Goal: Browse casually

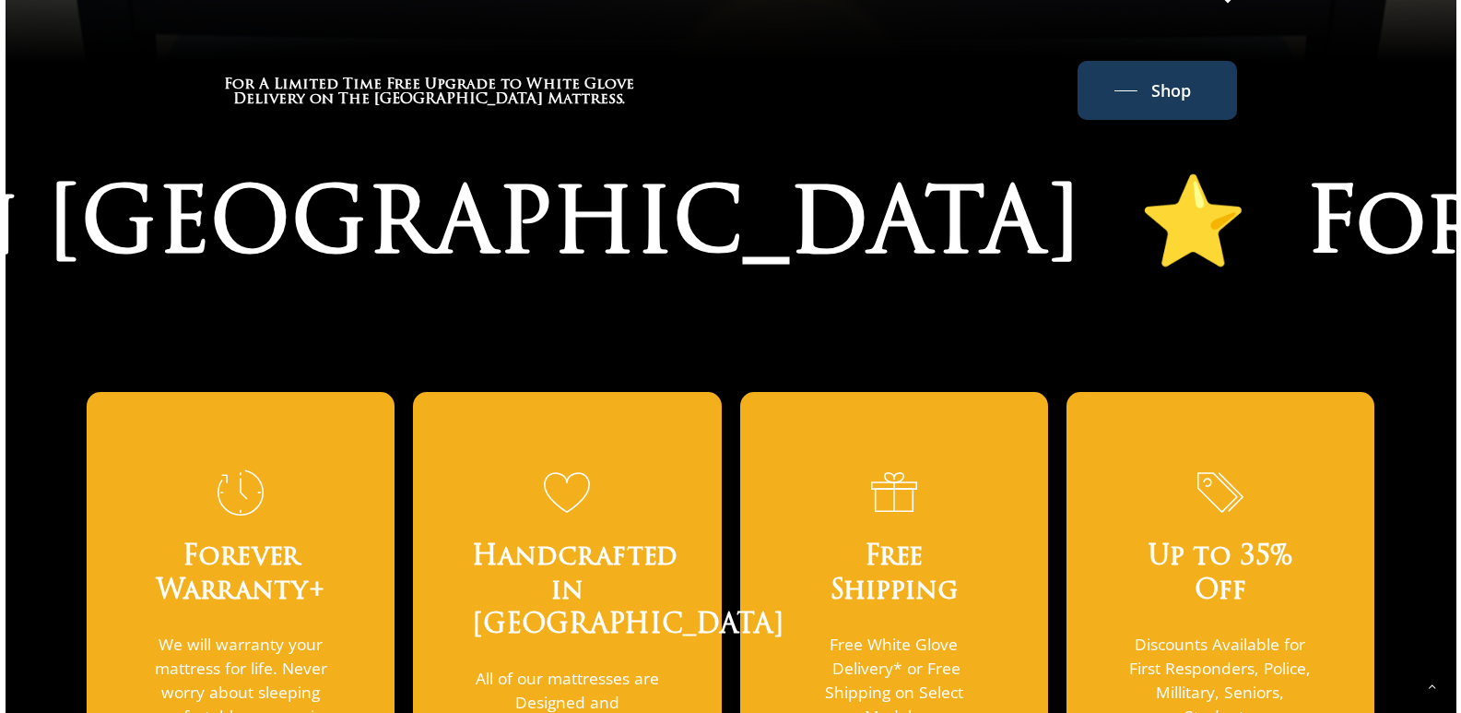
scroll to position [1870, 0]
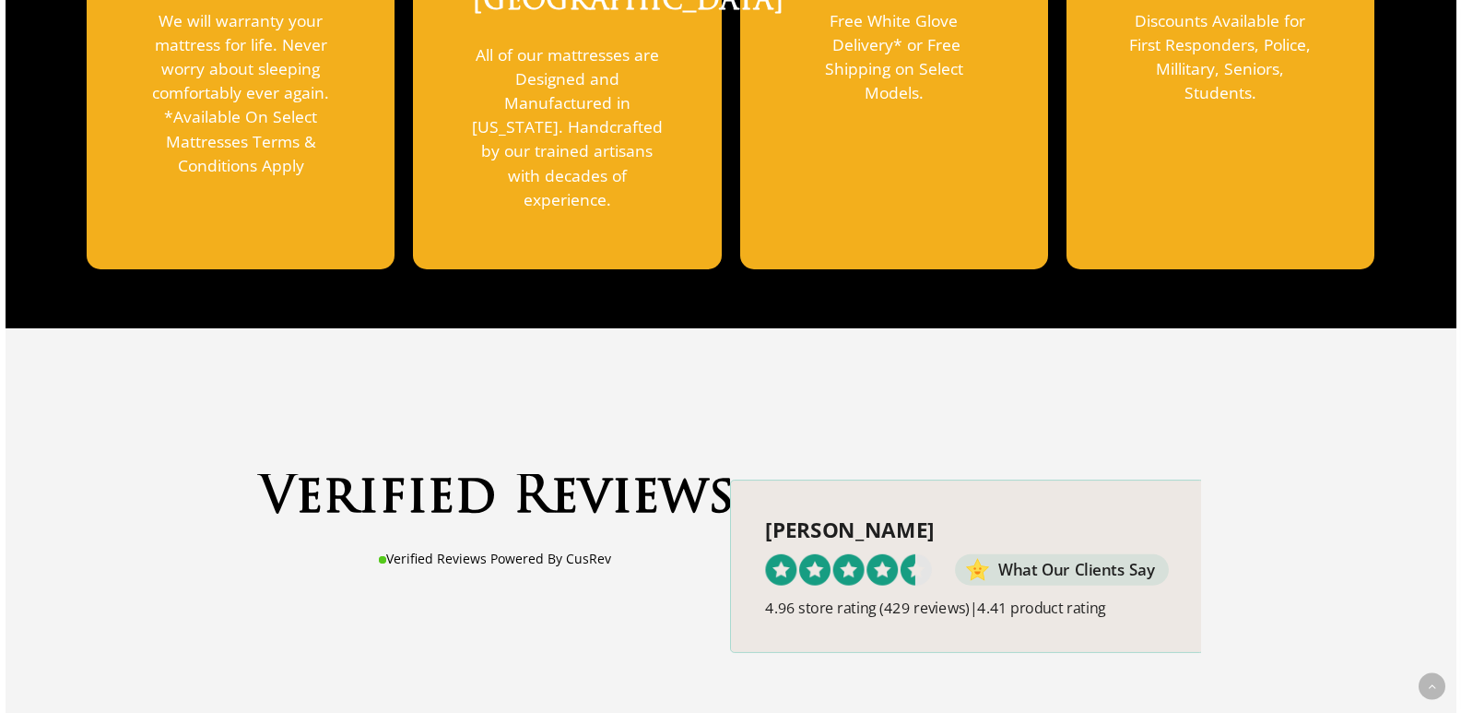
click at [894, 518] on span at bounding box center [967, 566] width 473 height 172
click at [1063, 509] on span at bounding box center [967, 566] width 473 height 172
click at [1066, 509] on span at bounding box center [967, 566] width 473 height 172
click at [1069, 509] on span at bounding box center [967, 566] width 473 height 172
click at [869, 521] on span at bounding box center [967, 566] width 473 height 172
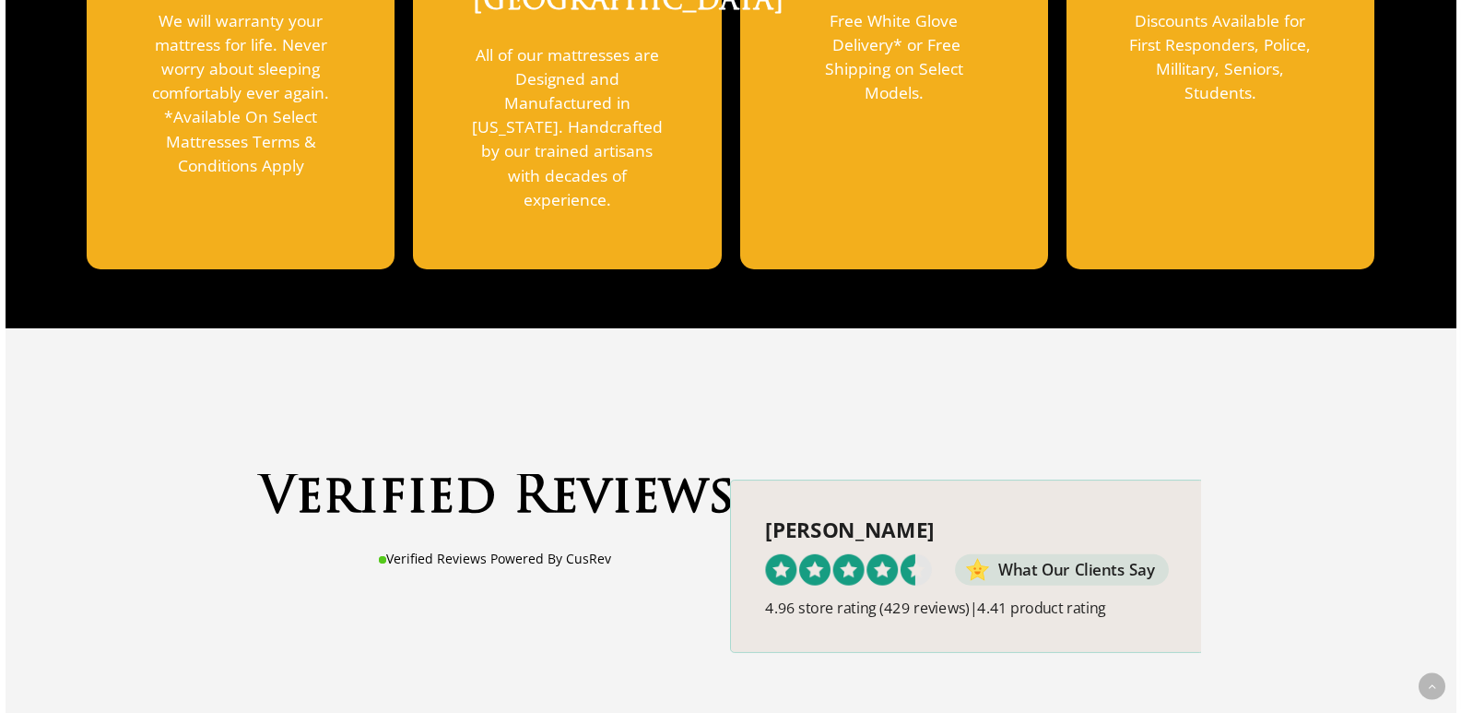
click at [870, 521] on span at bounding box center [967, 566] width 473 height 172
click at [1033, 551] on span at bounding box center [967, 566] width 473 height 172
click at [863, 539] on span at bounding box center [967, 566] width 473 height 172
